Goal: Navigation & Orientation: Find specific page/section

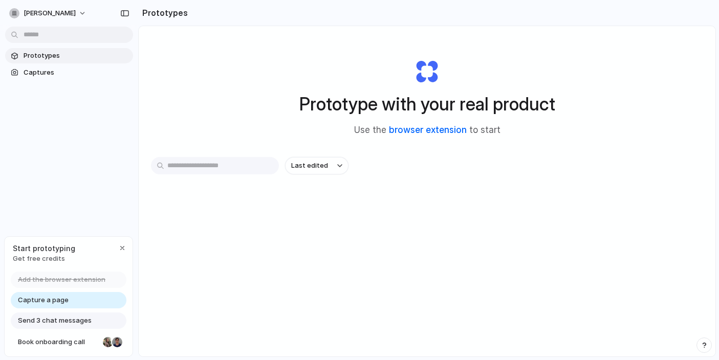
click at [434, 132] on link "browser extension" at bounding box center [428, 130] width 78 height 10
